Goal: Task Accomplishment & Management: Use online tool/utility

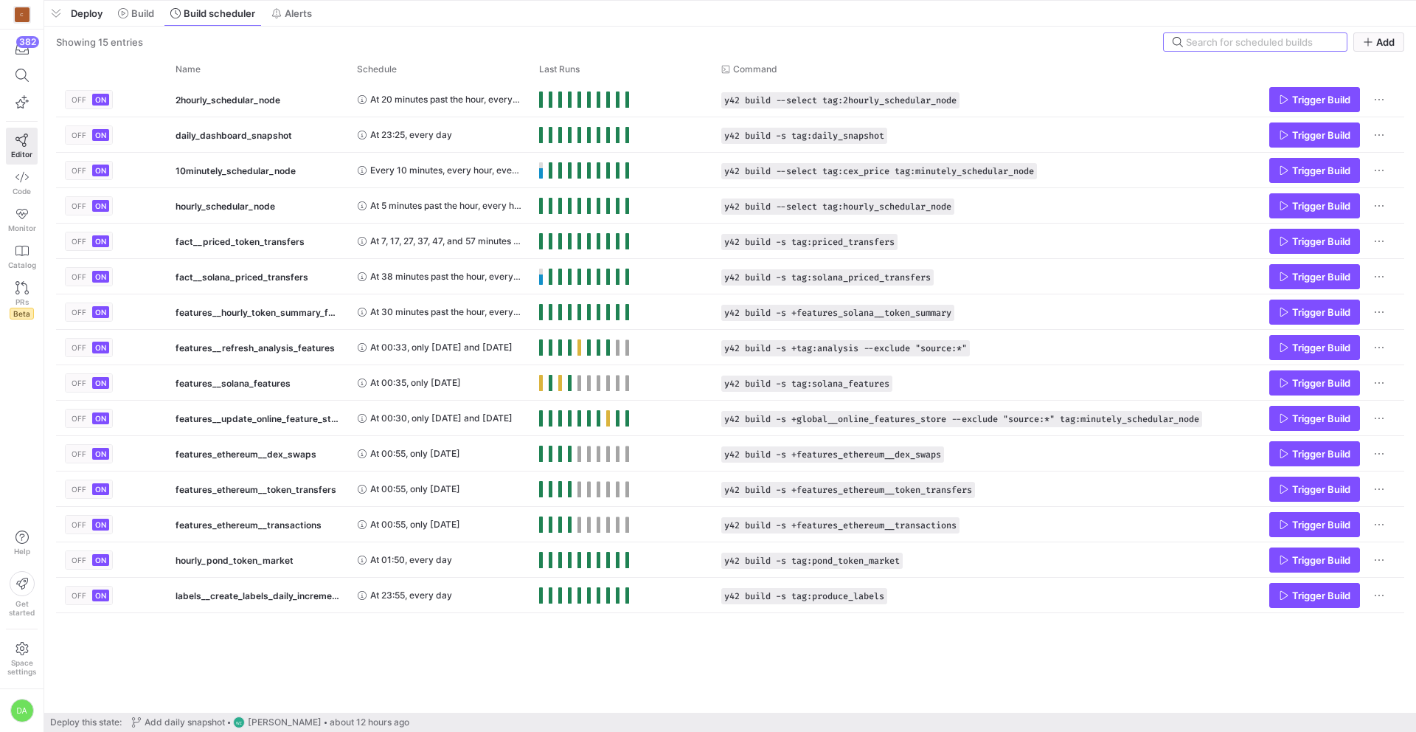
click at [58, 13] on span "button" at bounding box center [56, 13] width 24 height 25
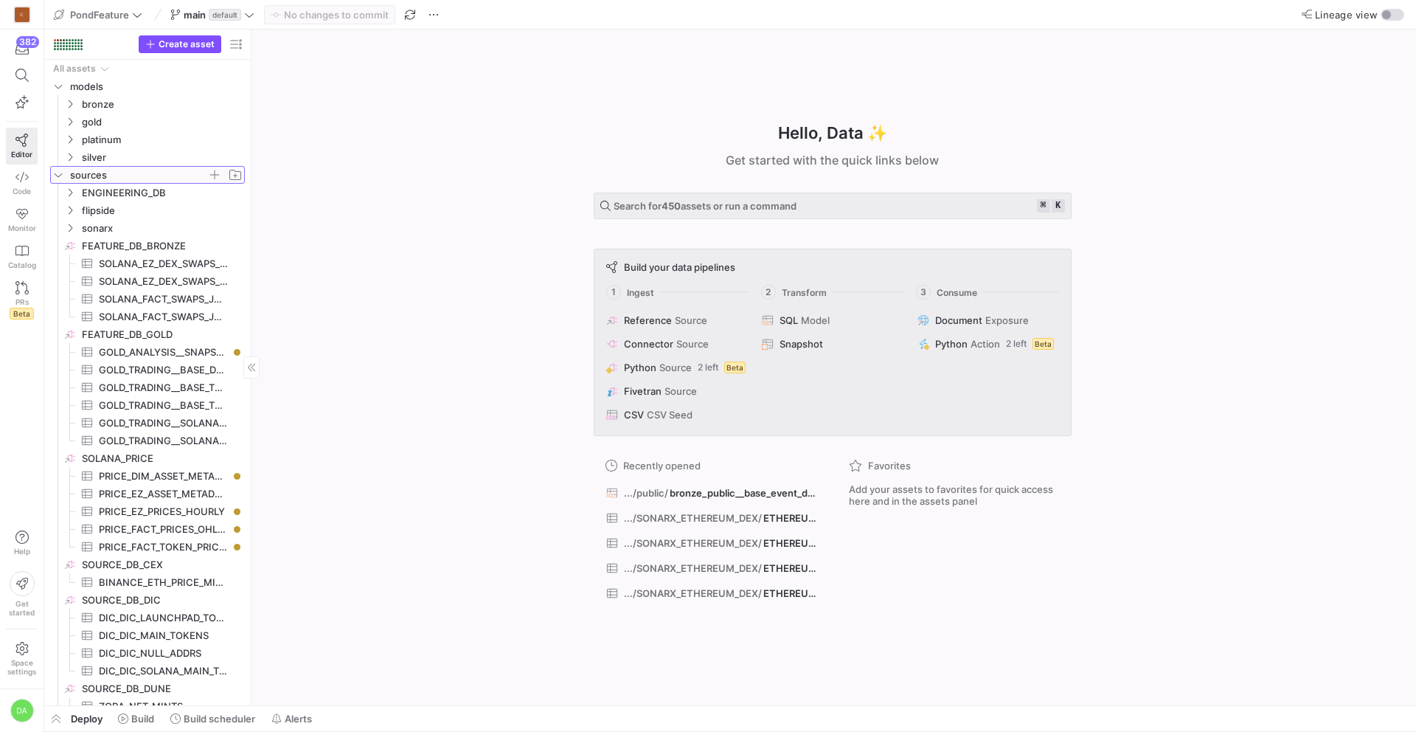
click at [59, 173] on icon "Press SPACE to select this row." at bounding box center [58, 174] width 10 height 9
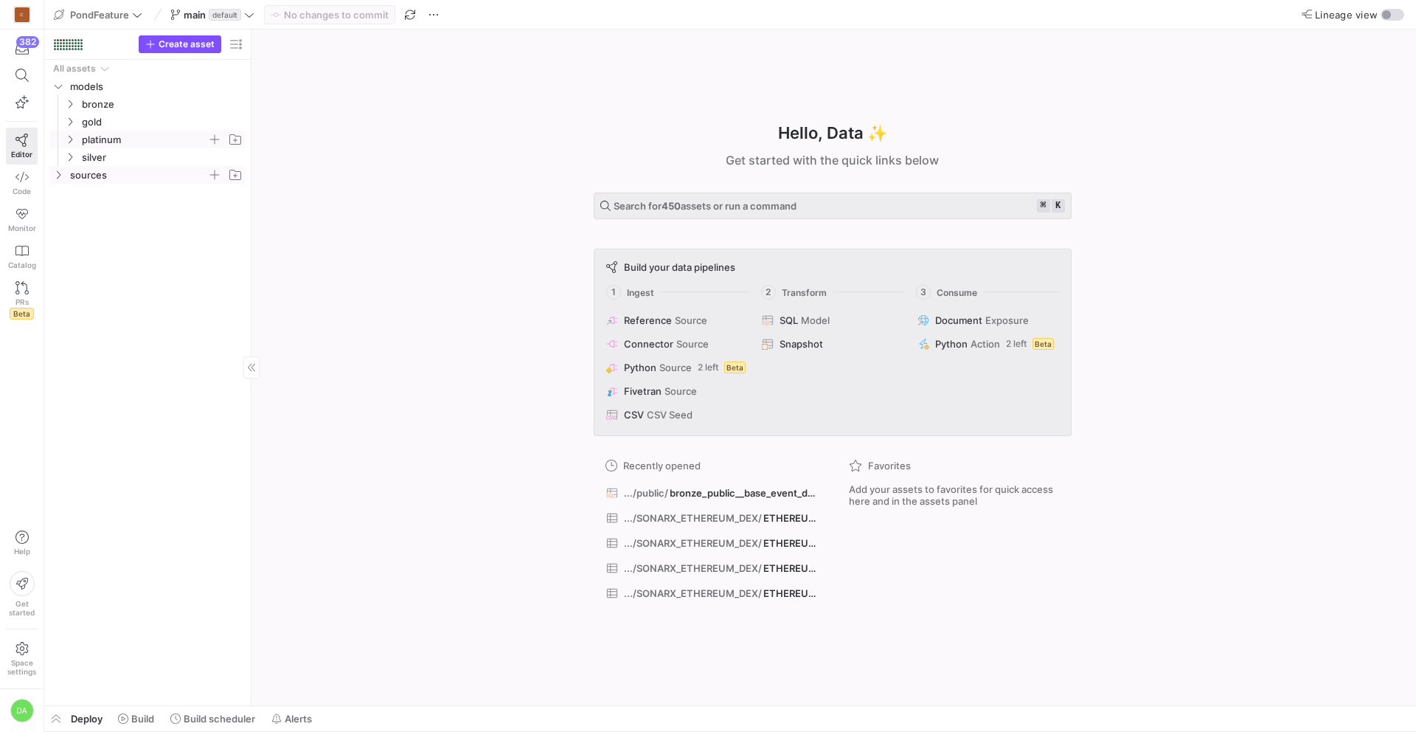
click at [69, 141] on icon "Press SPACE to select this row." at bounding box center [70, 139] width 10 height 9
click at [83, 228] on icon "Press SPACE to select this row." at bounding box center [82, 228] width 10 height 9
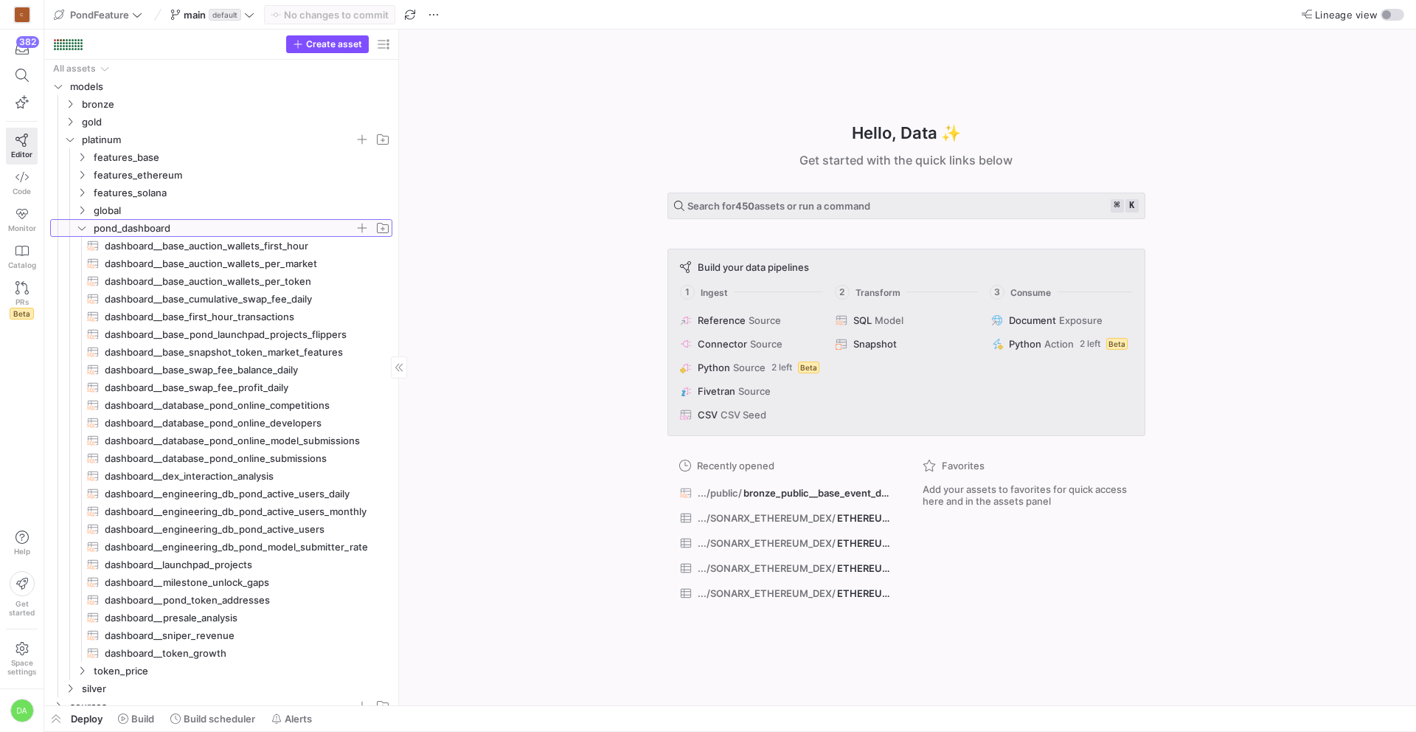
drag, startPoint x: 249, startPoint y: 337, endPoint x: 473, endPoint y: 331, distance: 223.6
click at [274, 373] on span "dashboard__base_swap_fee_balance_daily​​​​​​​​​​" at bounding box center [240, 369] width 271 height 17
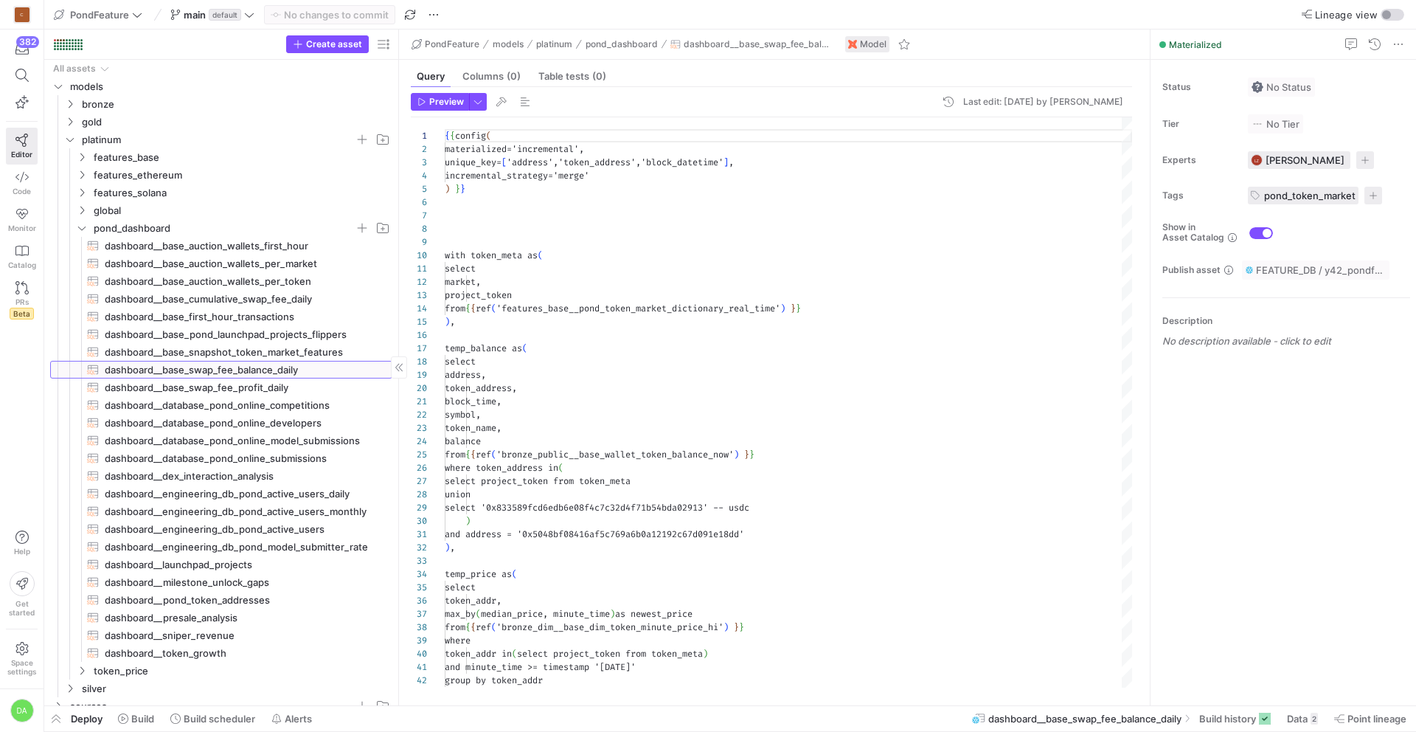
scroll to position [133, 0]
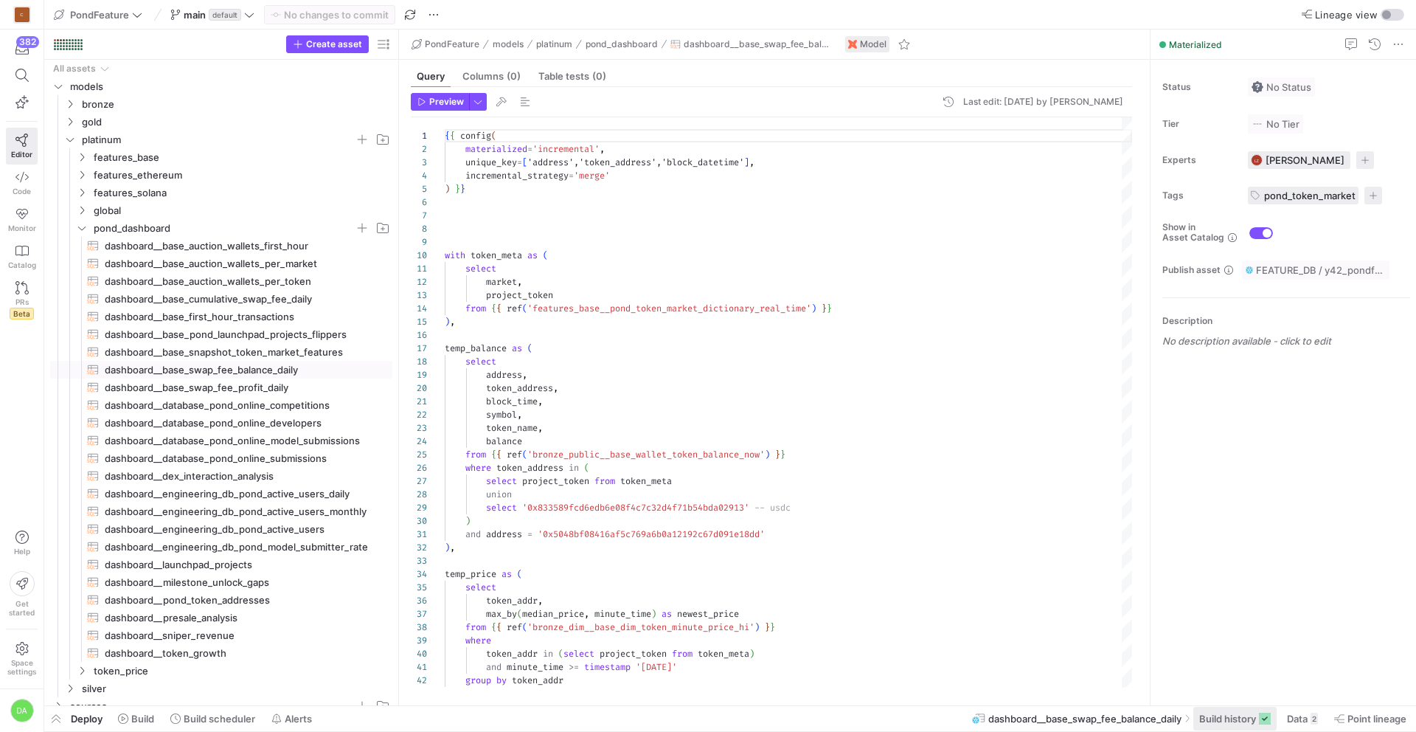
click at [1211, 719] on span "Build history" at bounding box center [1227, 719] width 57 height 12
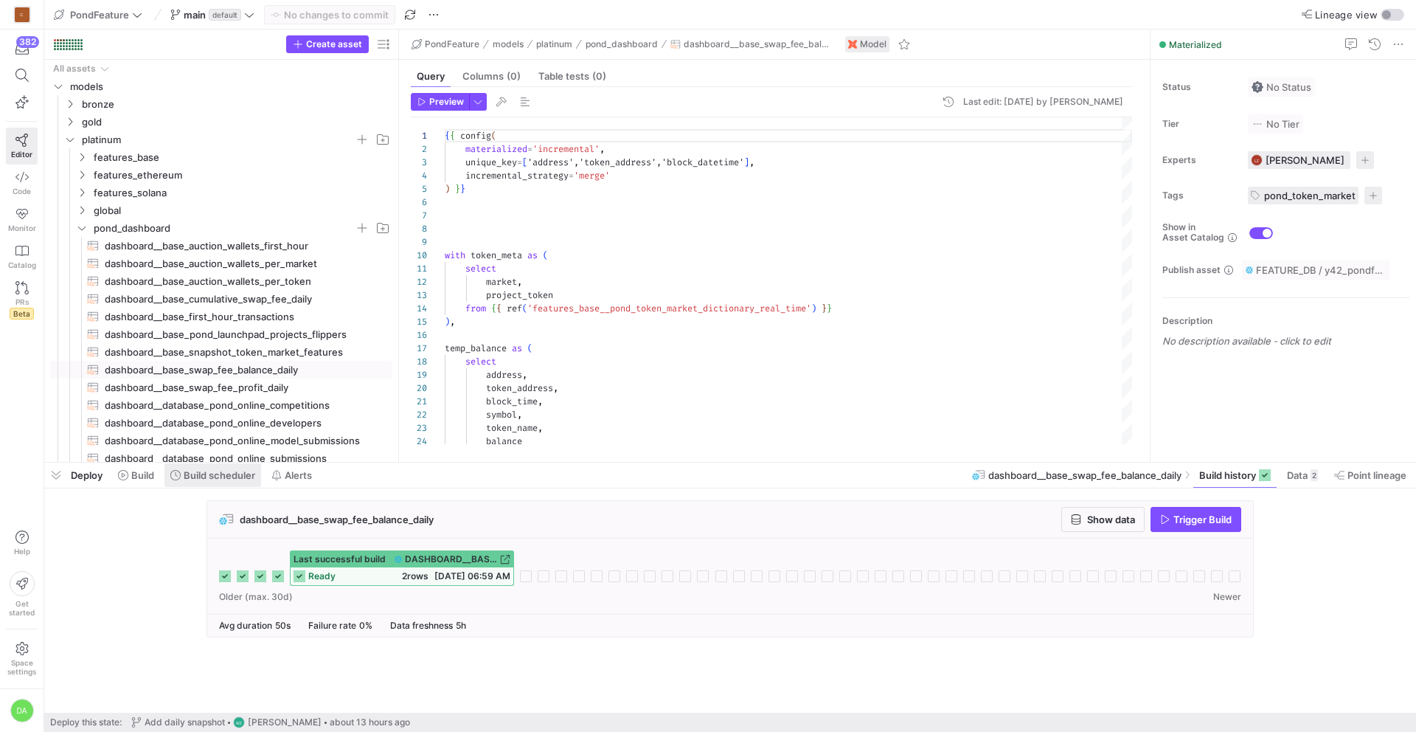
click at [211, 475] on span "Build scheduler" at bounding box center [220, 475] width 72 height 12
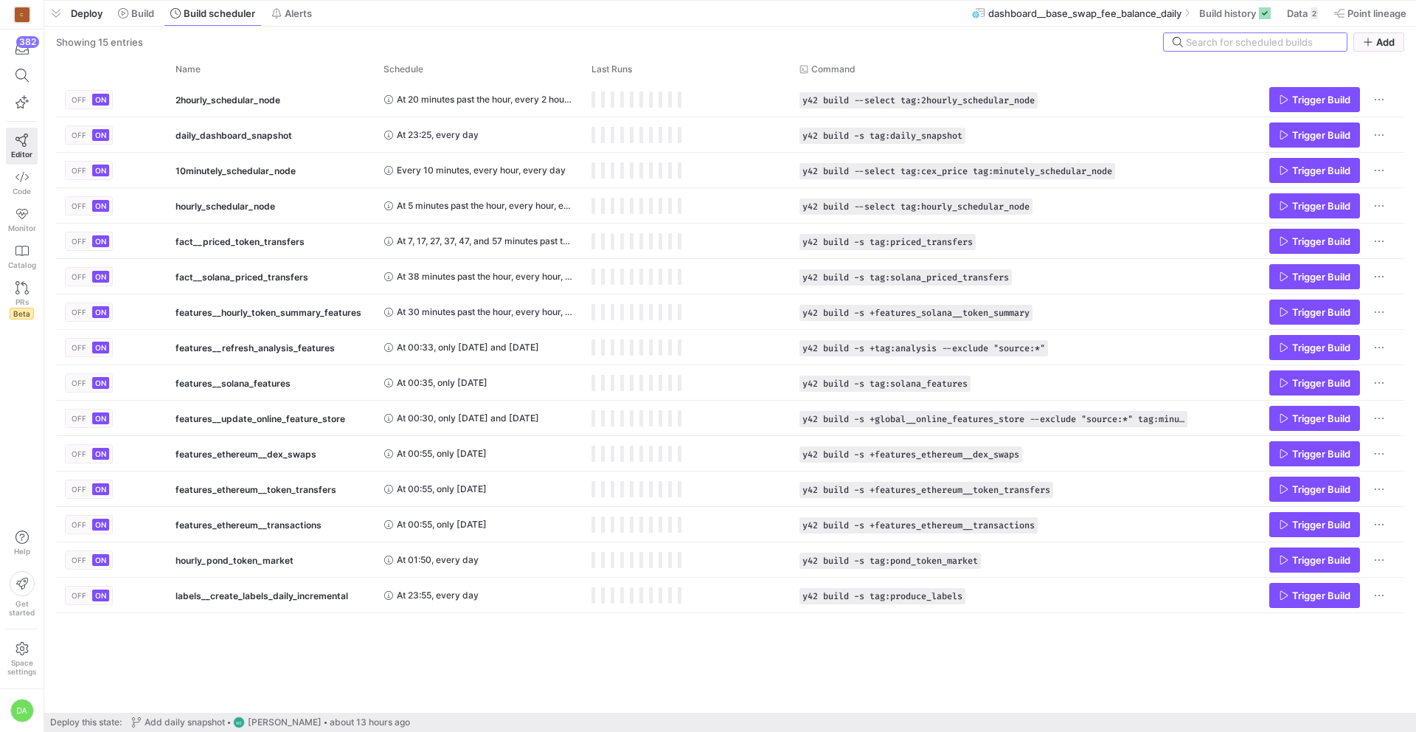
drag, startPoint x: 414, startPoint y: 463, endPoint x: 442, endPoint y: -65, distance: 528.9
click at [442, 0] on html "C 382 Editor Code Monitor Catalog PRs Beta Help Get started Space settings DA P…" at bounding box center [708, 366] width 1416 height 732
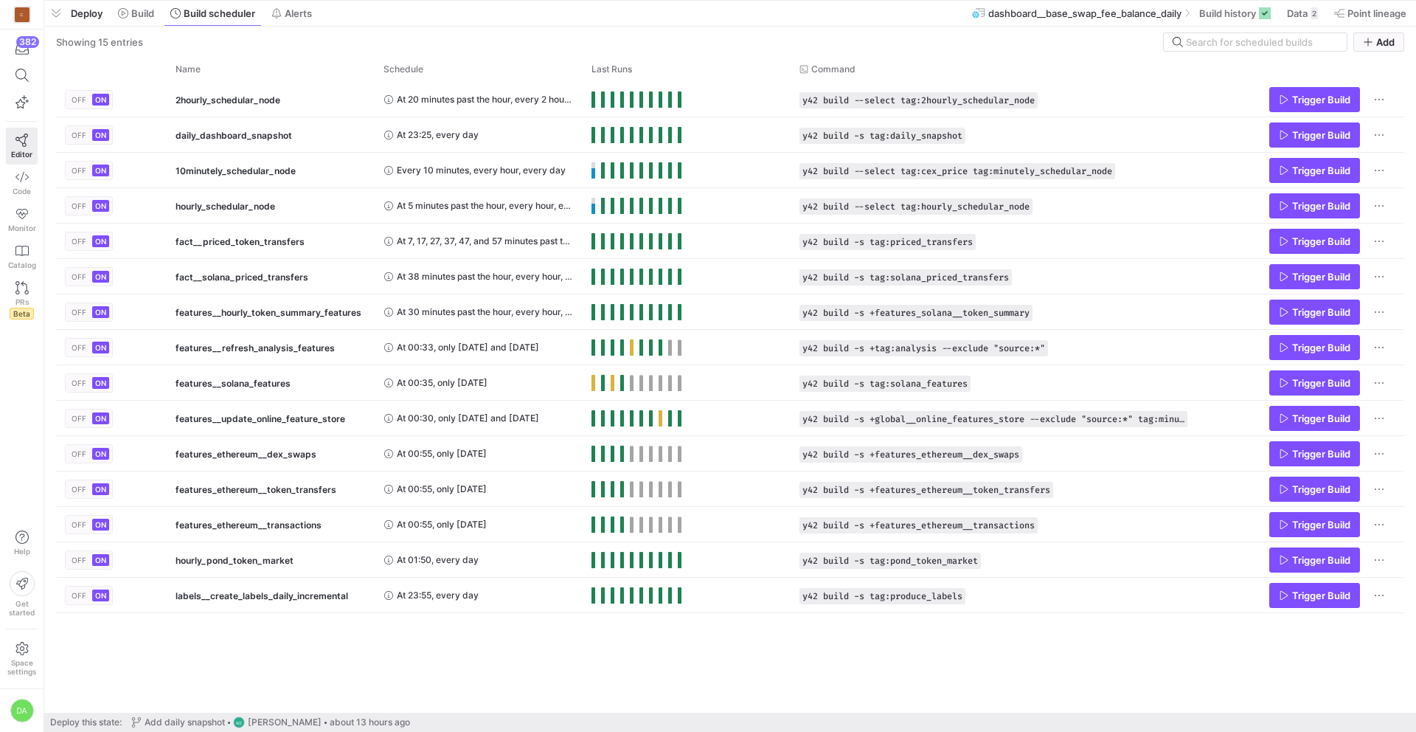
click at [381, 659] on div "OFF ON 2hourly_schedular_node At 20 minutes past the hour, every 2 hours, every…" at bounding box center [730, 397] width 1348 height 631
